Goal: Task Accomplishment & Management: Use online tool/utility

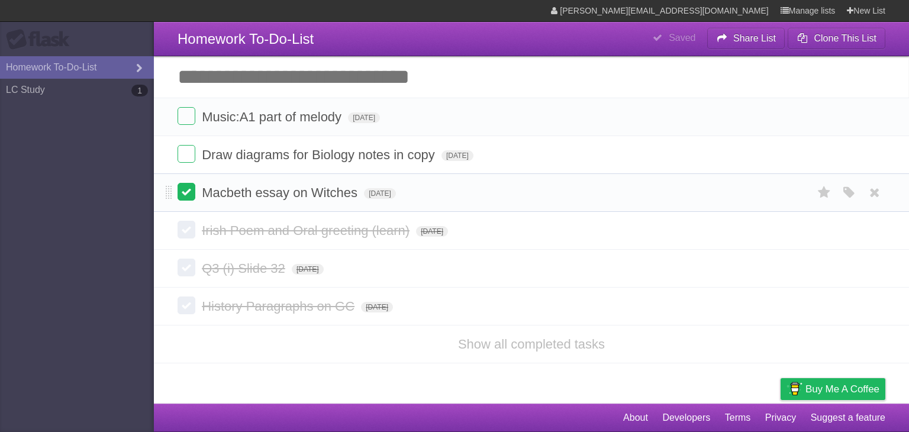
click at [185, 192] on label at bounding box center [187, 192] width 18 height 18
click at [187, 159] on label at bounding box center [187, 154] width 18 height 18
click at [186, 116] on label at bounding box center [187, 116] width 18 height 18
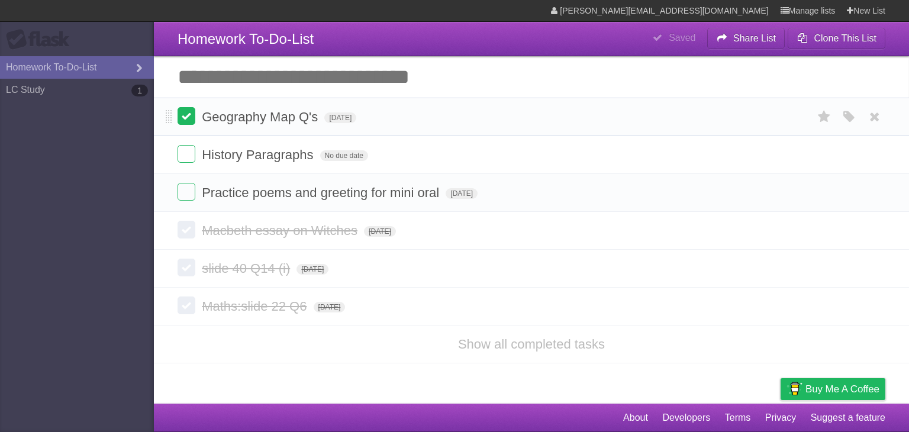
click at [183, 111] on label at bounding box center [187, 116] width 18 height 18
